Goal: Use online tool/utility: Use online tool/utility

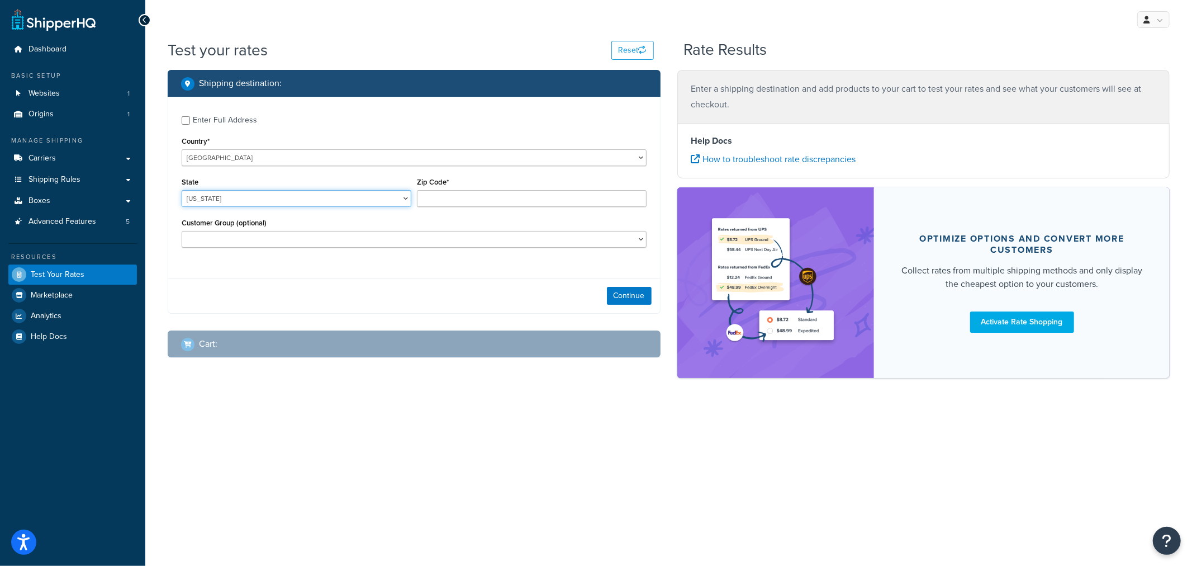
click at [295, 198] on select "[US_STATE] [US_STATE] [US_STATE] [US_STATE] [US_STATE] Armed Forces Americas Ar…" at bounding box center [297, 198] width 230 height 17
select select "KS"
click at [433, 200] on input "Zip Code*" at bounding box center [532, 198] width 230 height 17
type input "66061"
click at [629, 296] on button "Continue" at bounding box center [629, 296] width 45 height 18
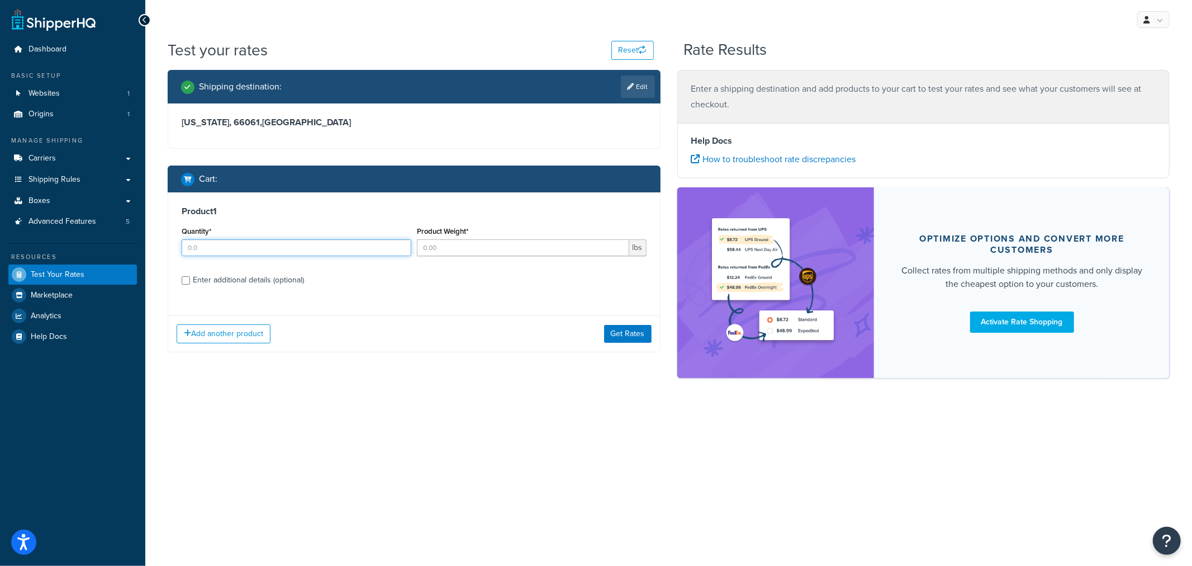
click at [238, 249] on input "Quantity*" at bounding box center [297, 247] width 230 height 17
type input "1"
click at [435, 253] on input "Product Weight*" at bounding box center [523, 247] width 212 height 17
type input "1"
click at [246, 285] on div "Enter additional details (optional)" at bounding box center [248, 280] width 111 height 16
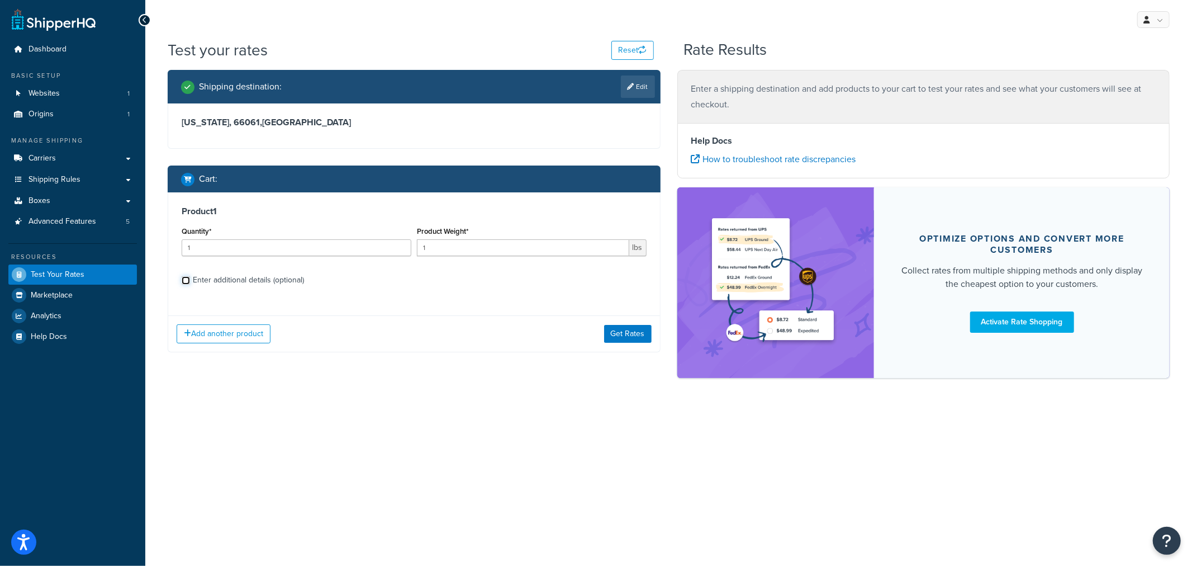
click at [190, 284] on input "Enter additional details (optional)" at bounding box center [186, 280] width 8 height 8
checkbox input "true"
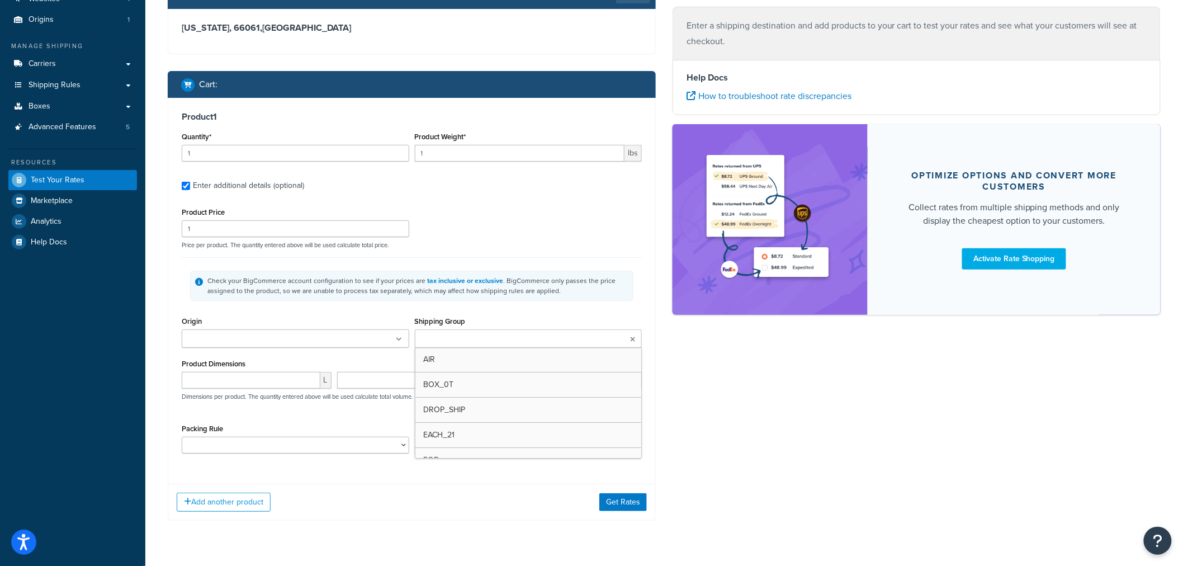
click at [454, 307] on div "Product Price 1 Price per product. The quantity entered above will be used calc…" at bounding box center [412, 333] width 460 height 257
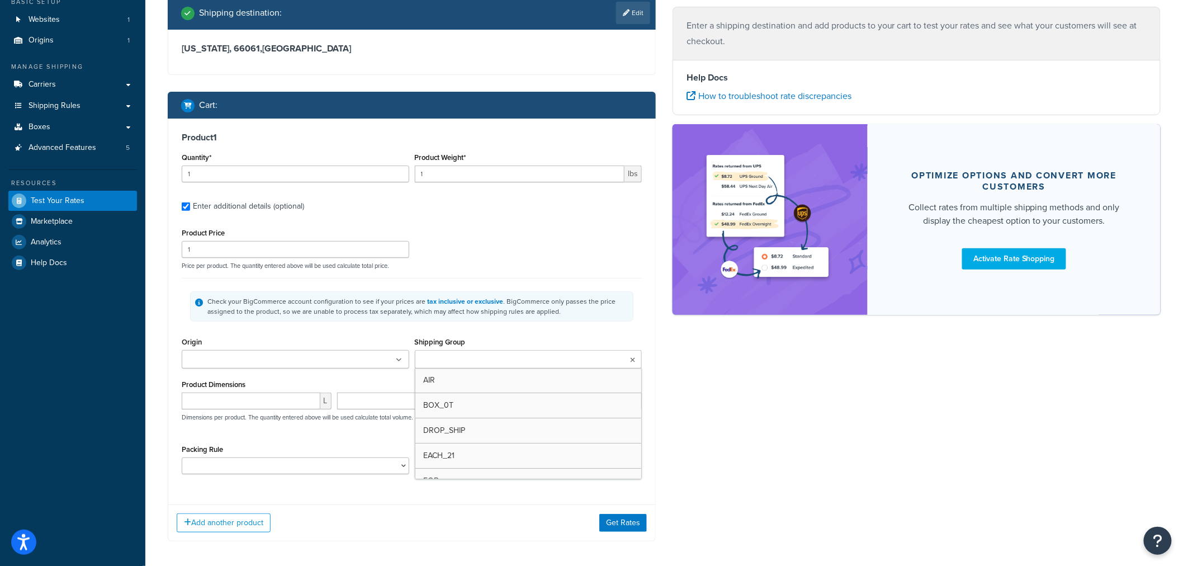
scroll to position [60, 0]
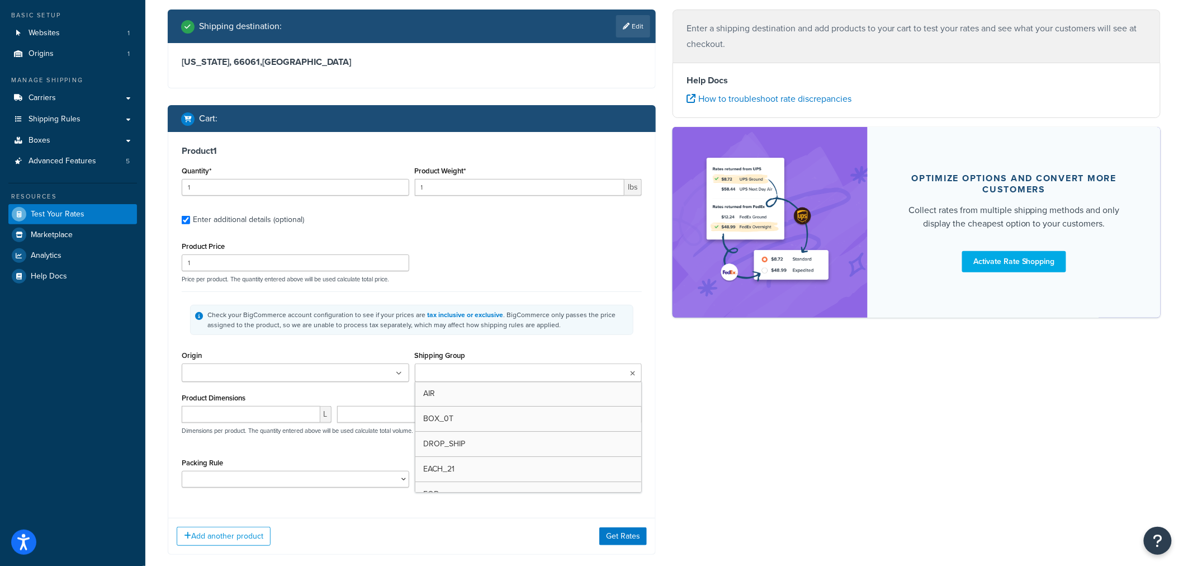
type input "p"
click at [278, 385] on div "Origin Valley Vet Supply - Staging" at bounding box center [295, 369] width 233 height 42
click at [274, 380] on ul at bounding box center [295, 372] width 227 height 18
click at [164, 449] on div "Shipping destination : Edit [US_STATE], 66061 , [GEOGRAPHIC_DATA] Cart : Produc…" at bounding box center [411, 292] width 505 height 564
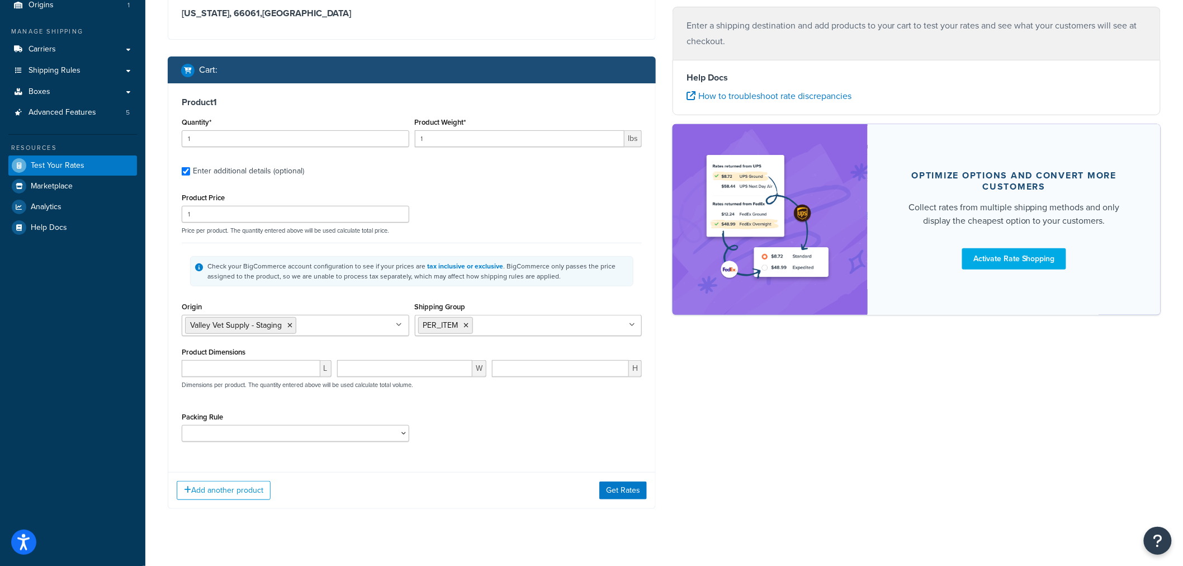
scroll to position [126, 0]
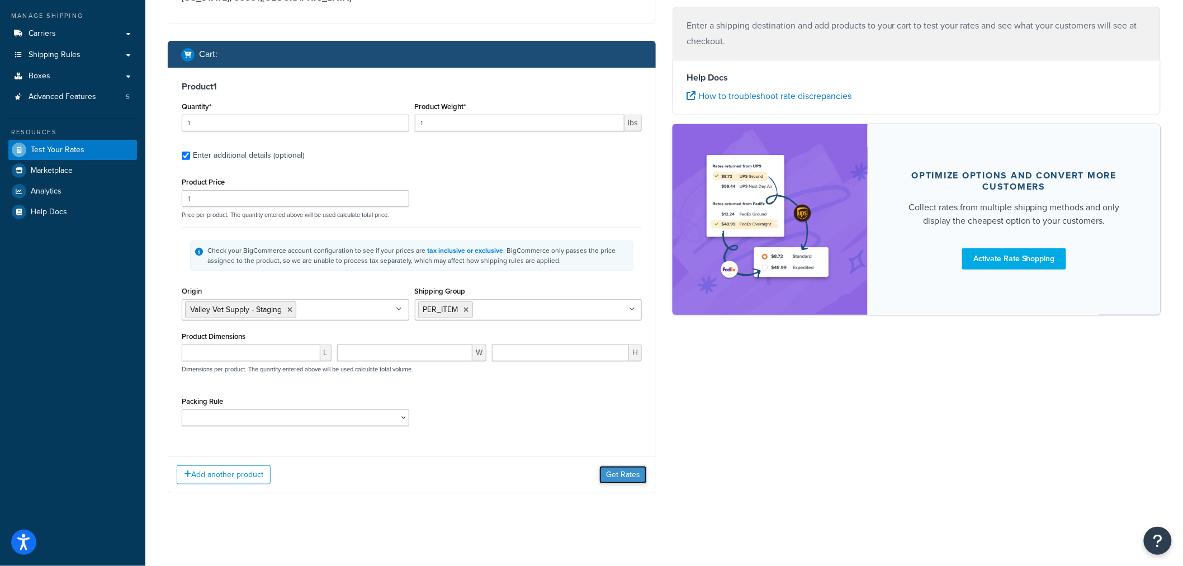
click at [616, 474] on button "Get Rates" at bounding box center [623, 475] width 48 height 18
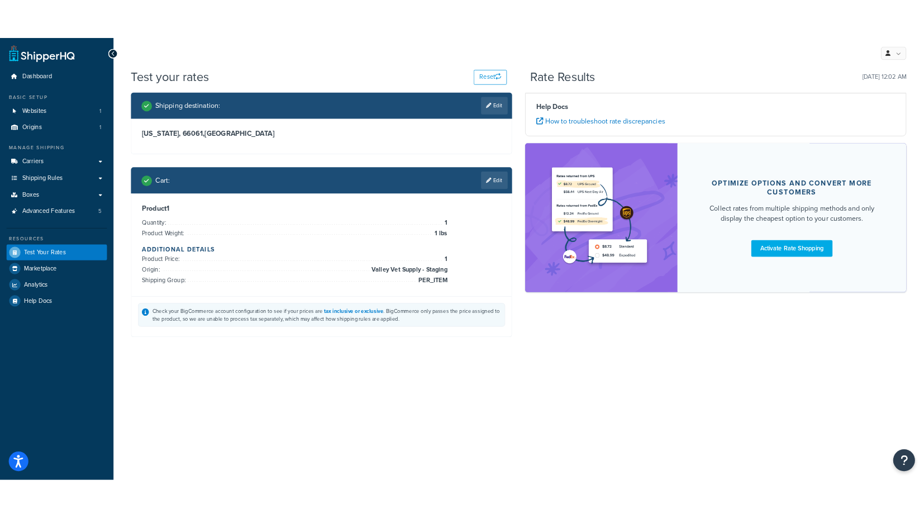
scroll to position [0, 0]
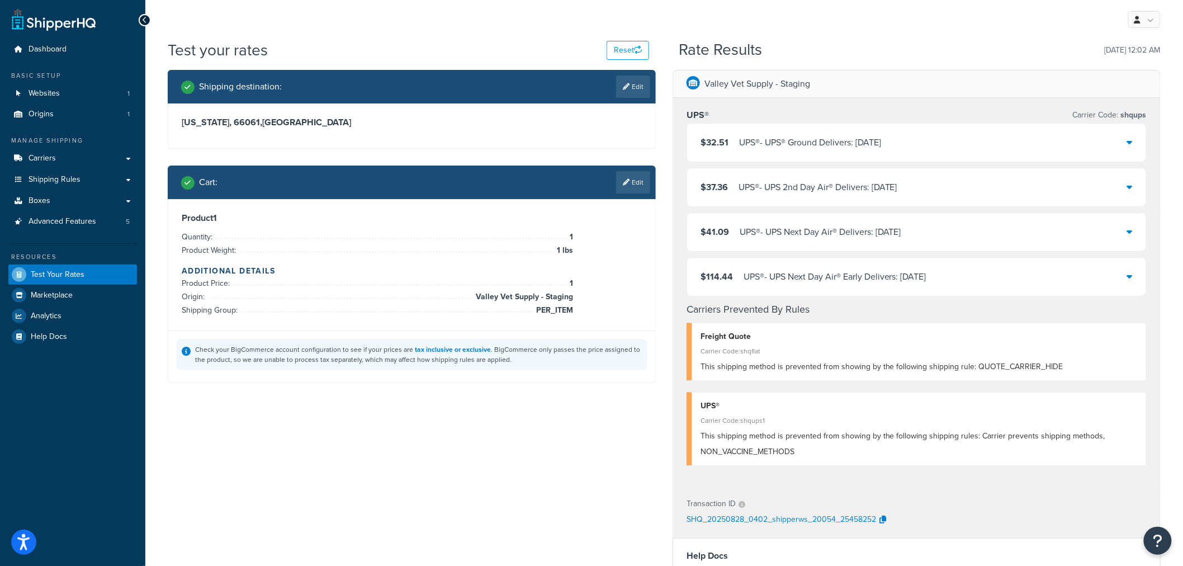
click at [1130, 145] on icon at bounding box center [1130, 141] width 6 height 9
